Goal: Information Seeking & Learning: Learn about a topic

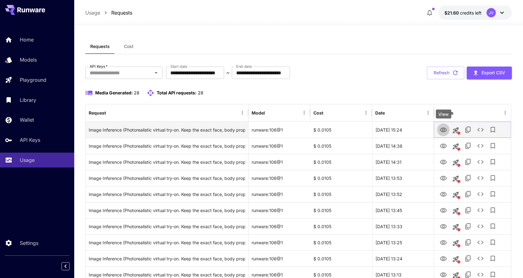
click at [446, 131] on icon "View" at bounding box center [443, 129] width 7 height 5
click at [441, 129] on icon "View" at bounding box center [443, 129] width 7 height 7
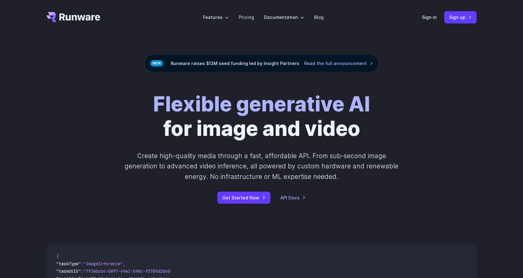
click at [451, 79] on div "Flexible generative AI for image and video Create high-quality media through a …" at bounding box center [261, 147] width 523 height 151
click at [243, 19] on link "Pricing" at bounding box center [246, 17] width 15 height 7
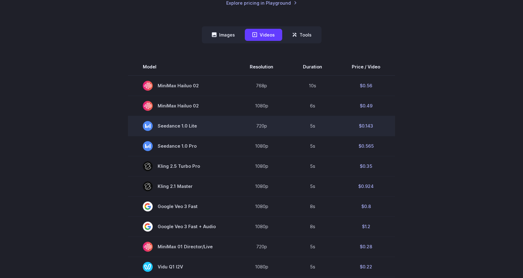
scroll to position [155, 0]
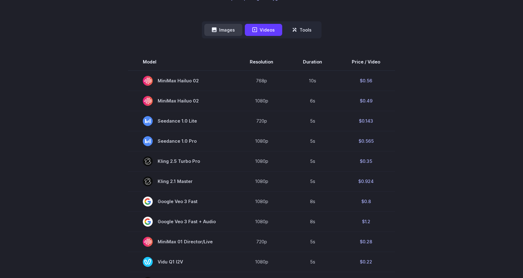
click at [231, 27] on button "Images" at bounding box center [223, 30] width 38 height 12
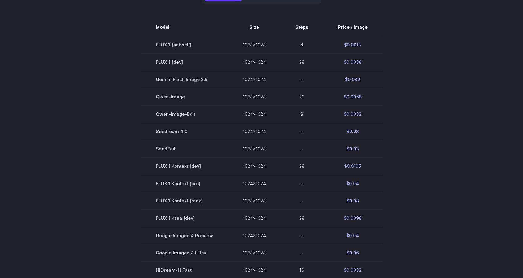
scroll to position [186, 0]
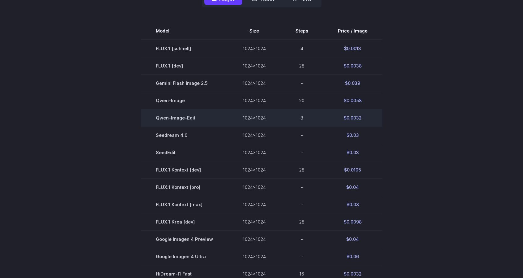
click at [200, 114] on td "Qwen-Image-Edit" at bounding box center [184, 117] width 87 height 17
click at [183, 119] on td "Qwen-Image-Edit" at bounding box center [184, 117] width 87 height 17
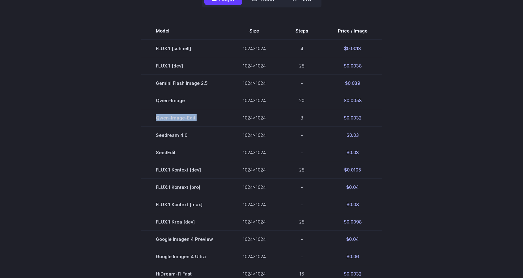
scroll to position [0, 0]
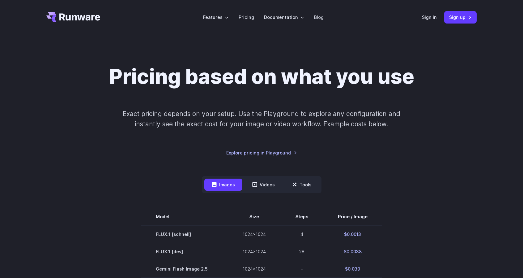
click at [88, 13] on icon "Go to /" at bounding box center [73, 17] width 54 height 10
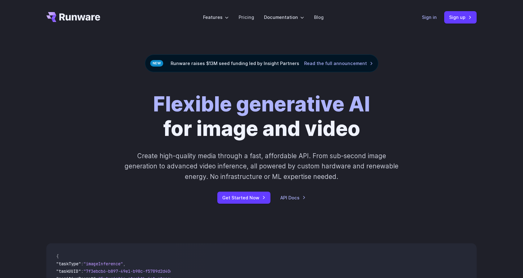
click at [431, 15] on link "Sign in" at bounding box center [429, 17] width 15 height 7
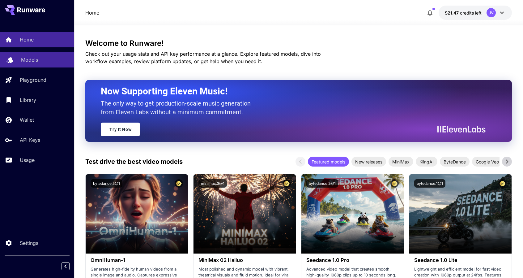
click at [27, 63] on link "Models" at bounding box center [37, 59] width 74 height 15
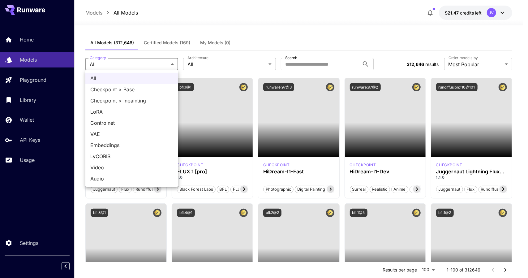
click at [275, 34] on div at bounding box center [264, 139] width 528 height 278
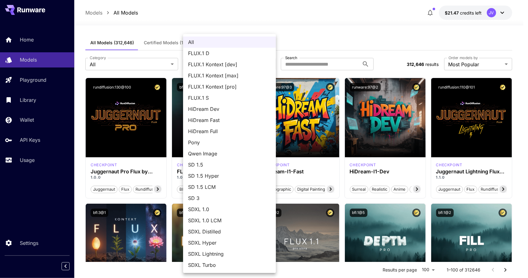
click at [349, 20] on div at bounding box center [264, 139] width 528 height 278
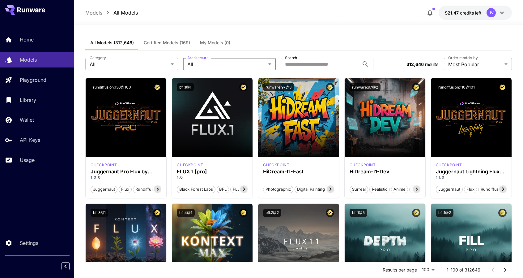
click at [170, 43] on span "Certified Models (169)" at bounding box center [167, 43] width 46 height 6
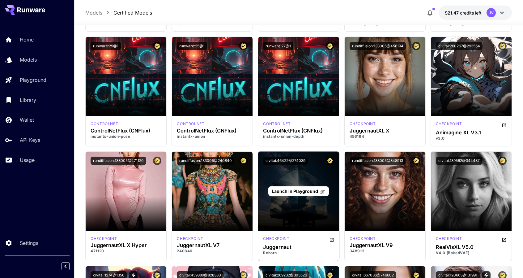
scroll to position [835, 0]
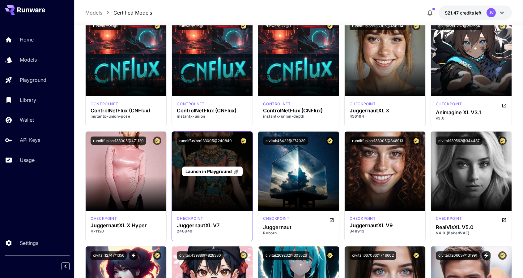
click at [210, 169] on span "Launch in Playground" at bounding box center [209, 171] width 46 height 5
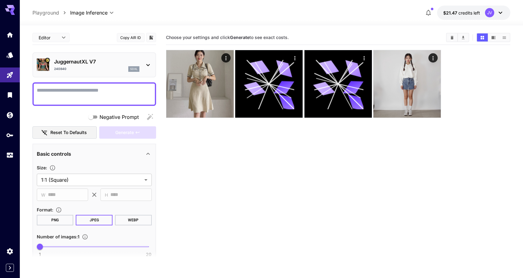
click at [67, 60] on p "JuggernautXL V7" at bounding box center [96, 61] width 85 height 7
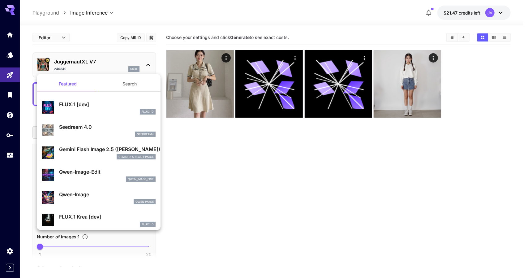
click at [237, 210] on div at bounding box center [264, 139] width 528 height 278
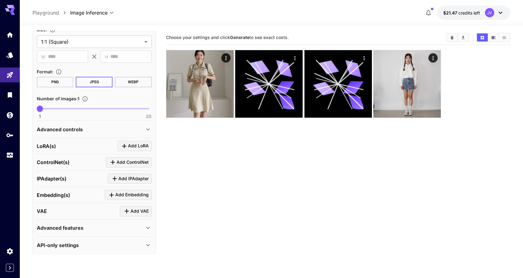
scroll to position [139, 0]
click at [151, 126] on icon at bounding box center [147, 128] width 7 height 7
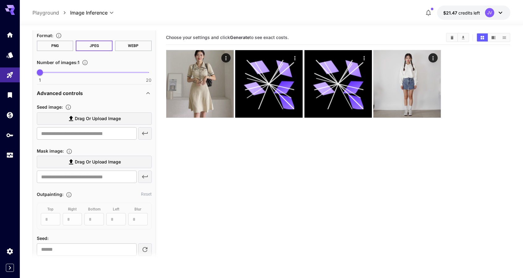
scroll to position [170, 0]
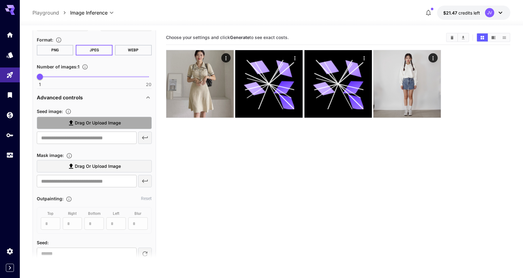
click at [124, 123] on label "Drag or upload image" at bounding box center [94, 123] width 115 height 13
click at [0, 0] on input "Drag or upload image" at bounding box center [0, 0] width 0 height 0
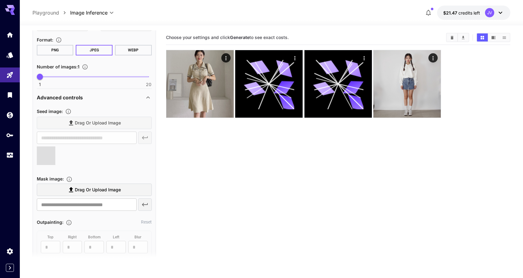
click at [117, 189] on span "Drag or upload image" at bounding box center [98, 190] width 46 height 8
click at [0, 0] on input "Drag or upload image" at bounding box center [0, 0] width 0 height 0
type input "**********"
click at [48, 153] on span at bounding box center [46, 155] width 19 height 19
click at [150, 160] on div at bounding box center [94, 158] width 115 height 24
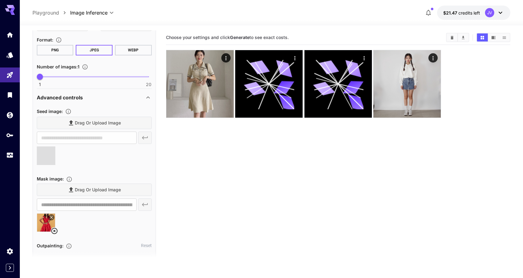
click at [255, 163] on section "Choose your settings and click Generate to see exact costs." at bounding box center [338, 169] width 345 height 278
click at [104, 165] on div at bounding box center [94, 158] width 115 height 24
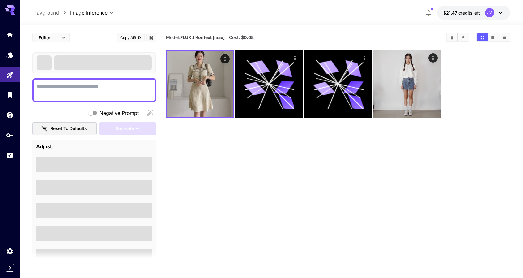
click at [247, 173] on section "Model: FLUX.1 Kontext [max] · Cost: $ 0.08" at bounding box center [338, 169] width 345 height 278
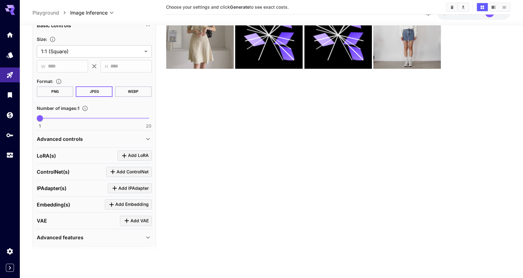
scroll to position [124, 0]
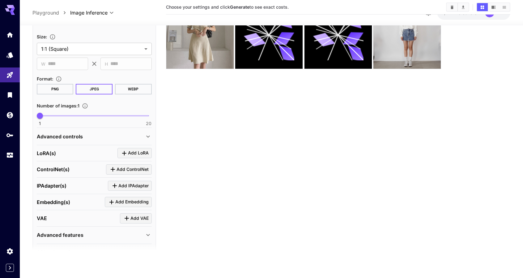
click at [150, 134] on icon at bounding box center [147, 135] width 7 height 7
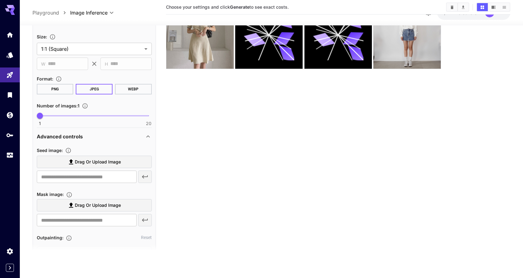
click at [50, 162] on label "Drag or upload image" at bounding box center [94, 162] width 115 height 13
click at [0, 0] on input "Drag or upload image" at bounding box center [0, 0] width 0 height 0
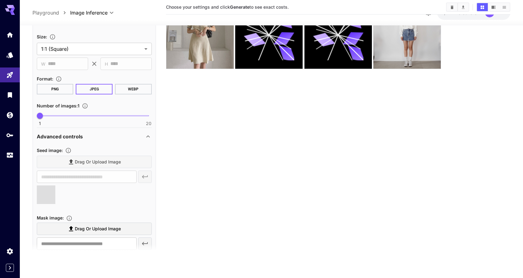
click at [165, 148] on main "**********" at bounding box center [271, 122] width 479 height 283
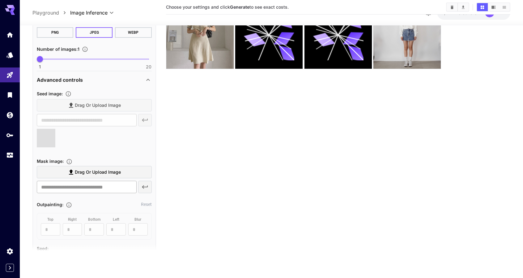
scroll to position [186, 0]
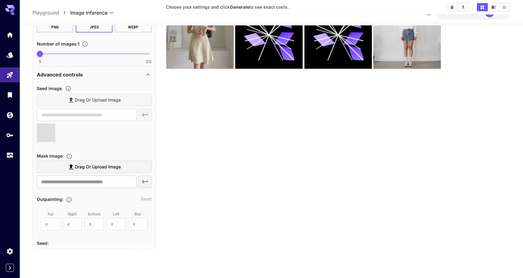
click at [293, 135] on section "Choose your settings and click Generate to see exact costs." at bounding box center [338, 120] width 345 height 278
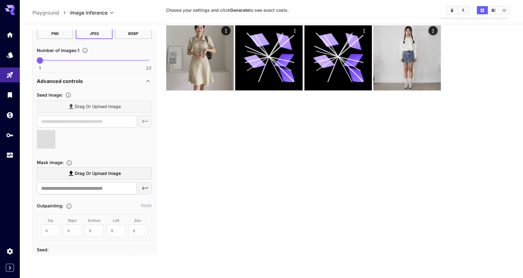
scroll to position [0, 0]
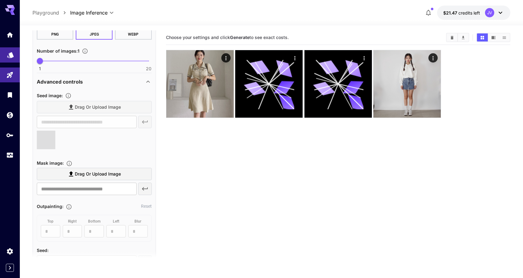
click at [6, 54] on link at bounding box center [10, 54] width 20 height 15
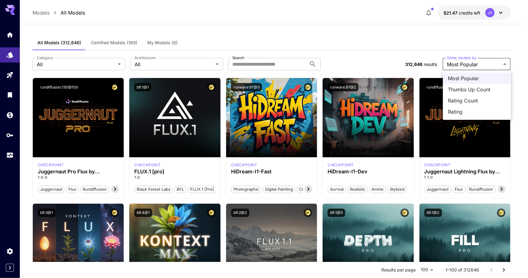
click at [460, 88] on span "Thumbs Up Count" at bounding box center [477, 89] width 58 height 7
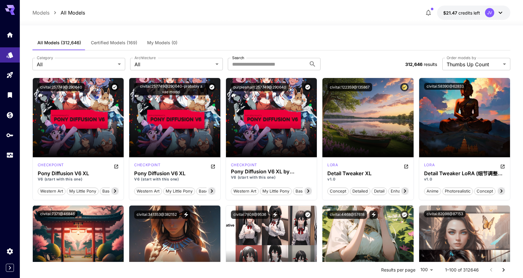
drag, startPoint x: 353, startPoint y: 54, endPoint x: 325, endPoint y: 31, distance: 35.8
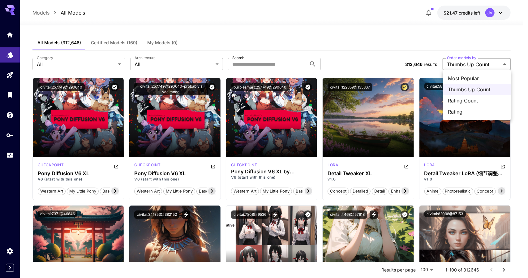
click at [458, 76] on span "Most Popular" at bounding box center [477, 78] width 58 height 7
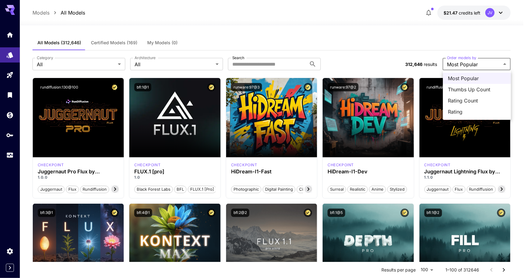
click at [452, 114] on span "Rating" at bounding box center [477, 111] width 58 height 7
type input "******"
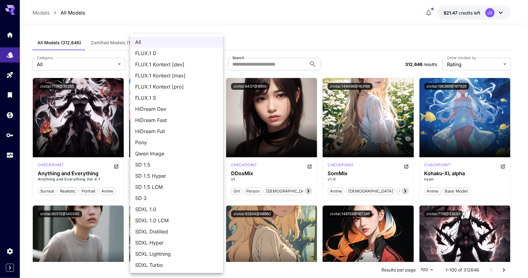
click at [275, 65] on div at bounding box center [264, 139] width 528 height 278
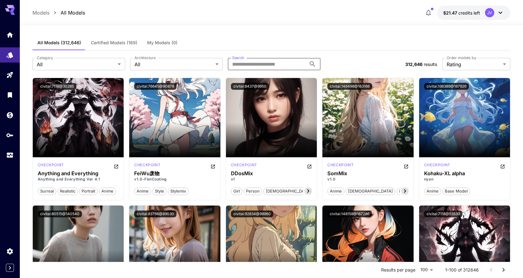
click at [261, 62] on input "Search" at bounding box center [267, 64] width 79 height 12
type input "****"
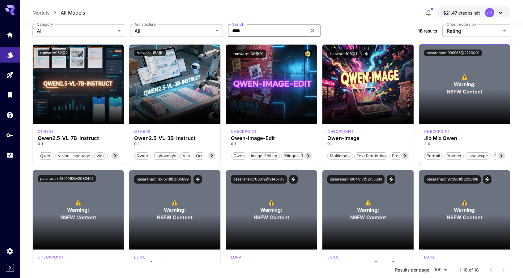
scroll to position [31, 0]
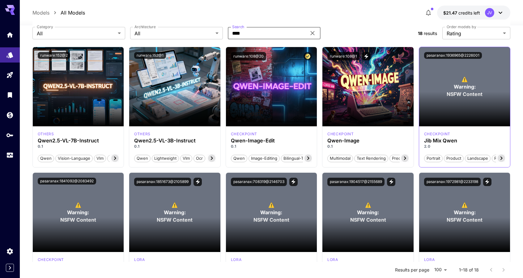
click at [503, 156] on icon at bounding box center [501, 157] width 7 height 7
click at [439, 121] on div "Qwen Image" at bounding box center [437, 122] width 31 height 9
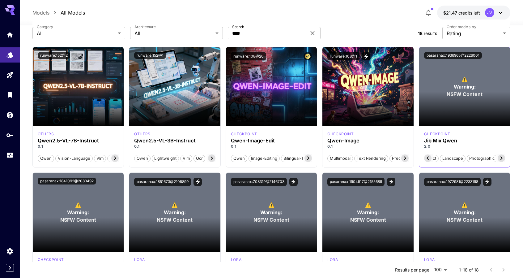
click at [466, 93] on section at bounding box center [464, 109] width 91 height 35
click at [462, 70] on div "⚠️ Warning: NSFW Content" at bounding box center [464, 86] width 91 height 79
click at [459, 55] on button "pasaranax:1936965@2226001" at bounding box center [453, 55] width 58 height 7
click at [464, 86] on span "Warning:" at bounding box center [465, 86] width 22 height 7
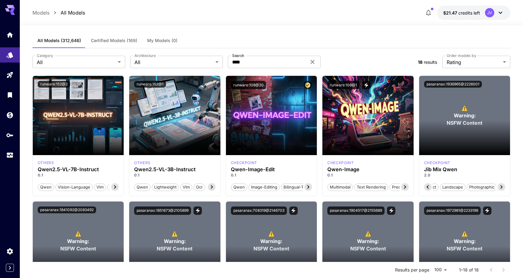
scroll to position [0, 0]
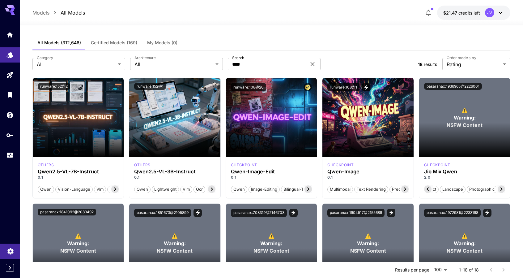
click at [5, 249] on link at bounding box center [10, 250] width 20 height 15
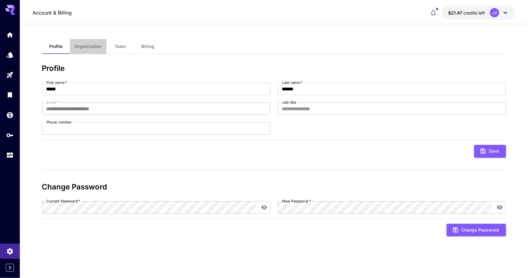
click at [77, 46] on span "Organization" at bounding box center [88, 47] width 27 height 6
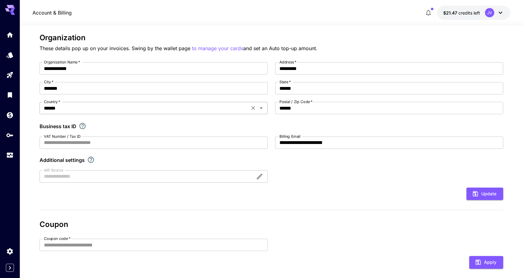
scroll to position [100, 0]
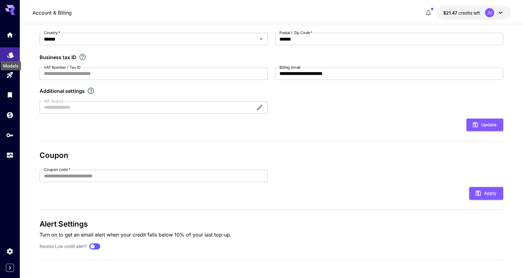
click at [7, 53] on icon "Models" at bounding box center [10, 52] width 7 height 7
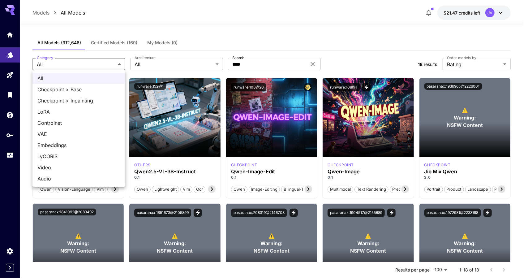
click at [114, 61] on div at bounding box center [264, 139] width 528 height 278
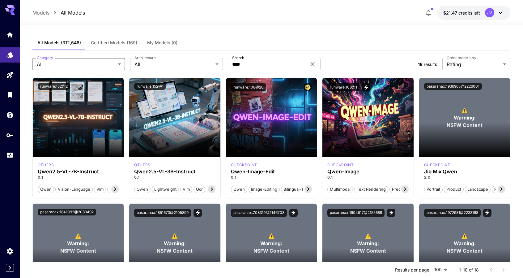
click at [367, 61] on div "Category All *** Category Architecture All *** Architecture Search **** Search" at bounding box center [222, 64] width 381 height 12
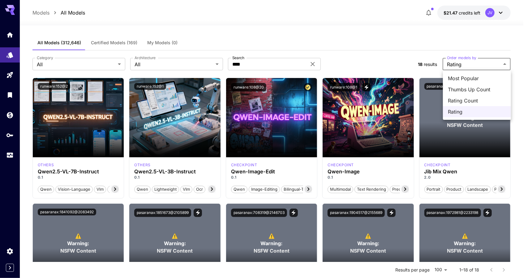
click at [497, 63] on div at bounding box center [264, 139] width 528 height 278
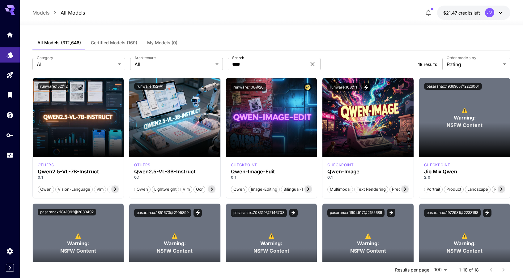
click at [358, 56] on div "Category All *** Category Architecture All *** Architecture Search **** Search …" at bounding box center [271, 63] width 479 height 27
click at [421, 60] on div "18 results Order models by Rating ****** Order models by" at bounding box center [464, 64] width 93 height 12
click at [118, 41] on span "Certified Models (169)" at bounding box center [114, 43] width 46 height 6
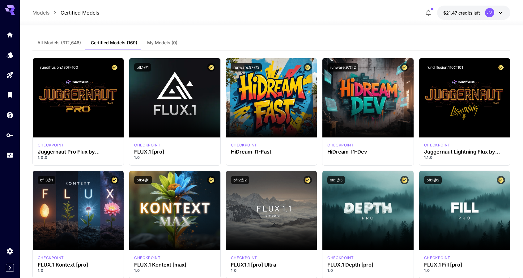
click at [40, 45] on button "All Models (312,646)" at bounding box center [59, 42] width 54 height 15
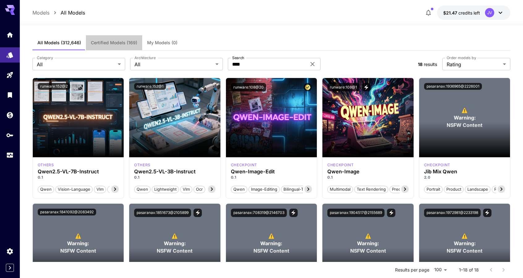
click at [102, 39] on button "Certified Models (169)" at bounding box center [114, 42] width 56 height 15
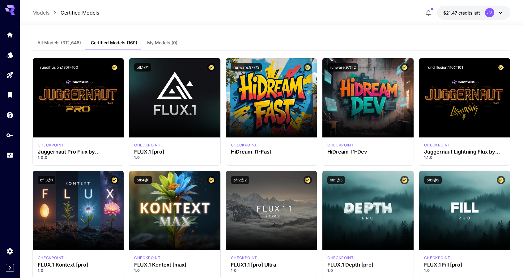
click at [170, 40] on span "My Models (0)" at bounding box center [162, 43] width 30 height 6
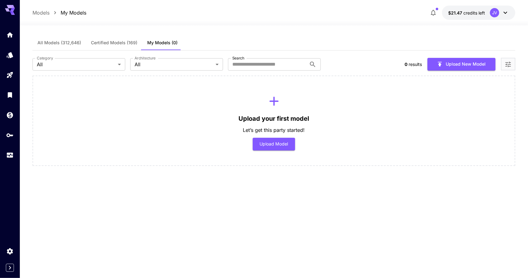
click at [64, 41] on span "All Models (312,646)" at bounding box center [59, 43] width 44 height 6
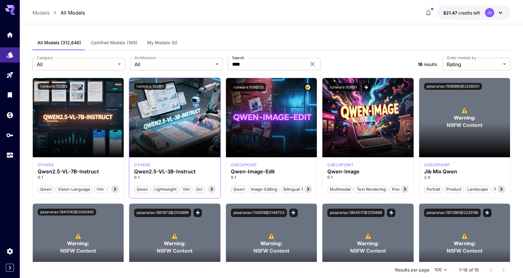
click at [212, 190] on icon at bounding box center [211, 188] width 7 height 7
click at [212, 190] on span "efficient" at bounding box center [207, 189] width 20 height 6
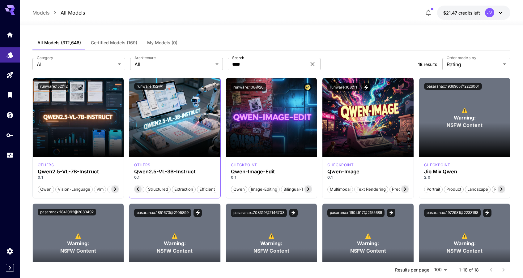
click at [212, 190] on span "efficient" at bounding box center [207, 189] width 20 height 6
click at [196, 213] on icon "View trigger words" at bounding box center [198, 213] width 6 height 6
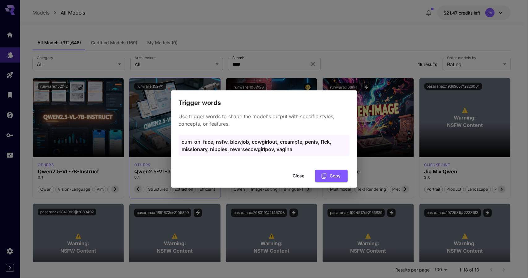
click at [300, 176] on button "Close" at bounding box center [299, 176] width 28 height 13
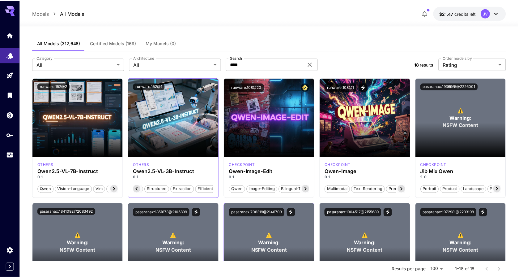
scroll to position [0, 97]
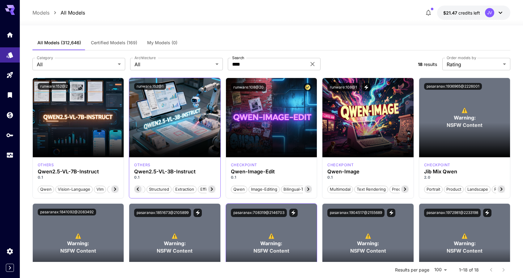
click at [293, 213] on icon "View trigger words" at bounding box center [294, 213] width 6 height 6
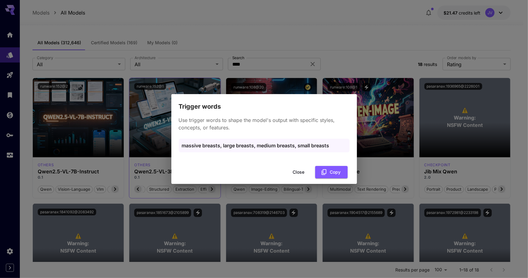
click at [292, 170] on button "Close" at bounding box center [299, 172] width 28 height 13
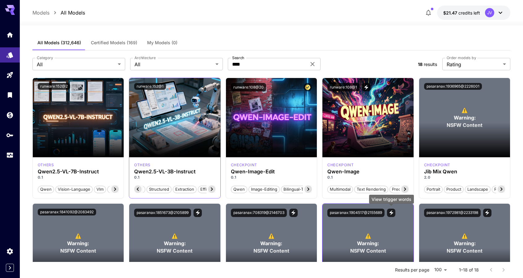
click at [392, 214] on icon "View trigger words" at bounding box center [392, 213] width 6 height 6
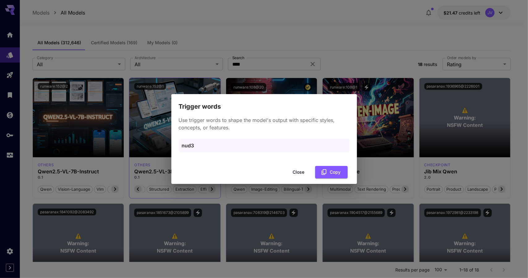
click at [299, 173] on button "Close" at bounding box center [299, 172] width 28 height 13
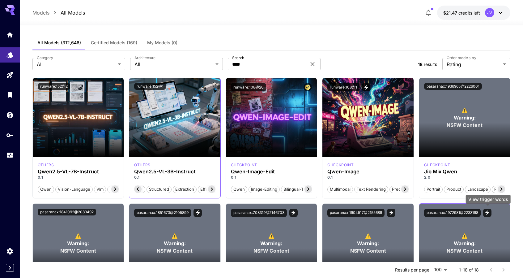
click at [486, 211] on icon "View trigger words" at bounding box center [488, 213] width 6 height 6
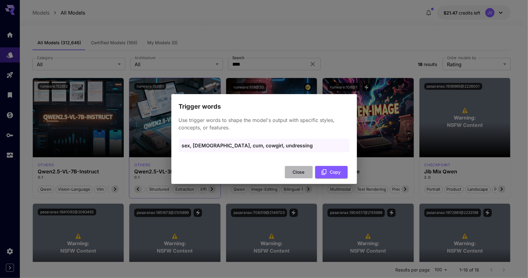
click at [297, 172] on button "Close" at bounding box center [299, 172] width 28 height 13
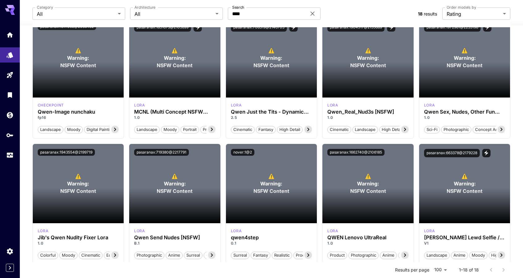
scroll to position [186, 0]
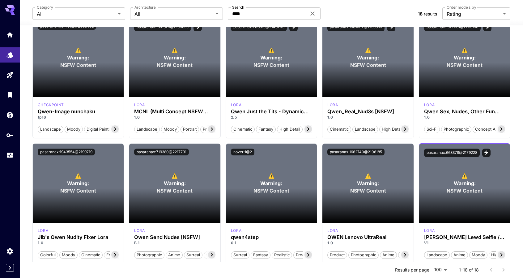
click at [484, 152] on button "View trigger words" at bounding box center [487, 152] width 8 height 8
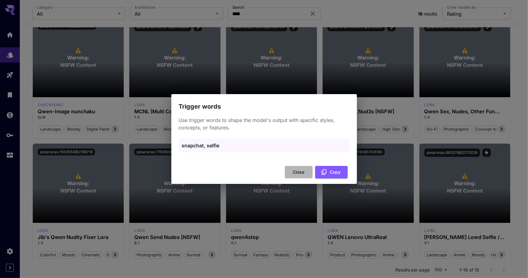
click at [292, 173] on button "Close" at bounding box center [299, 172] width 28 height 13
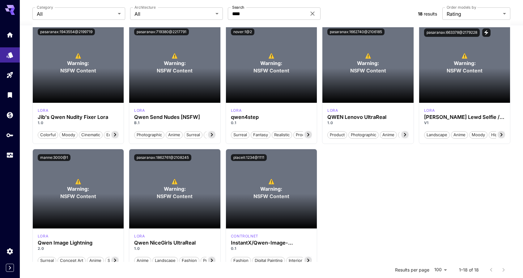
scroll to position [309, 0]
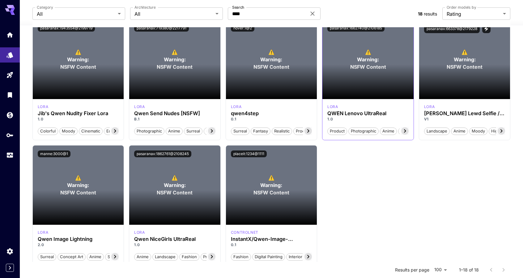
click at [408, 130] on icon at bounding box center [405, 130] width 7 height 7
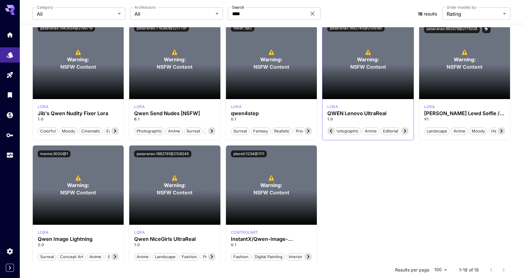
click at [408, 130] on icon at bounding box center [405, 130] width 7 height 7
click at [391, 152] on div "runware:152@2 others Qwen2.5-VL-7B-Instruct 0.1 [PERSON_NAME] vision-language v…" at bounding box center [271, 16] width 479 height 497
click at [388, 130] on span "Editorial" at bounding box center [390, 131] width 19 height 6
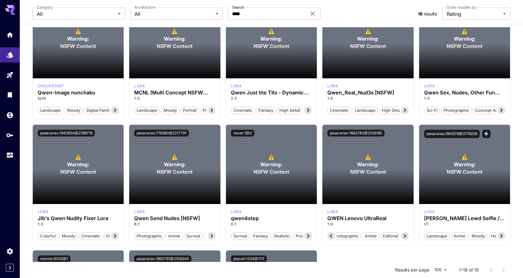
scroll to position [186, 0]
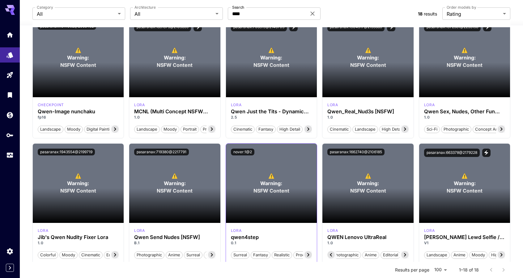
click at [308, 253] on icon at bounding box center [308, 254] width 7 height 7
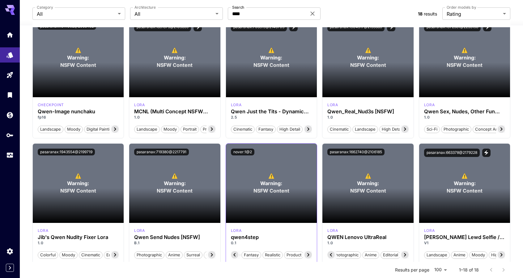
click at [308, 253] on icon at bounding box center [308, 254] width 7 height 7
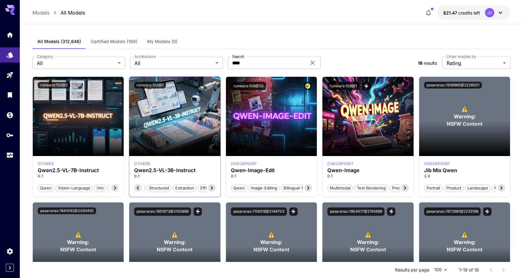
scroll to position [0, 0]
